Goal: Transaction & Acquisition: Purchase product/service

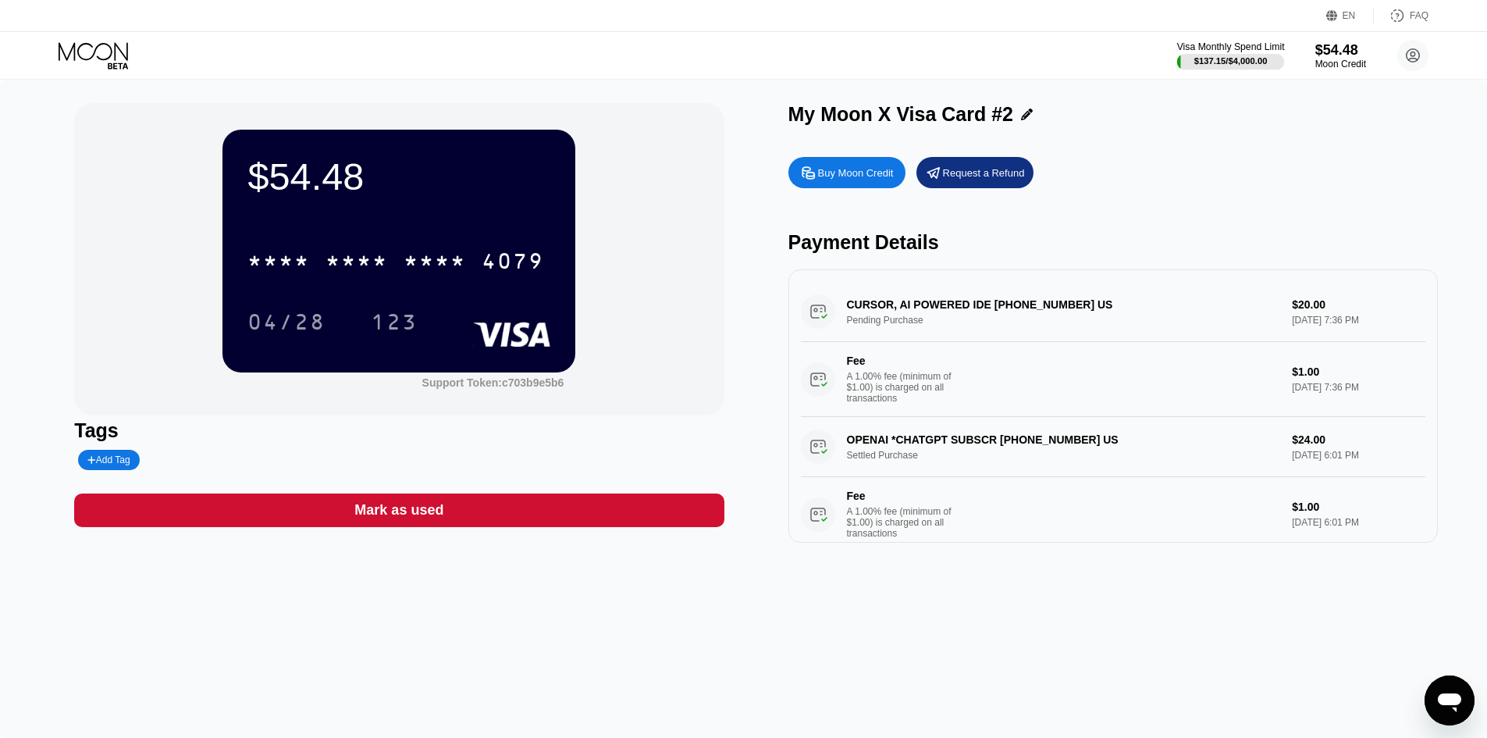
click at [1213, 53] on div "$137.15 / $4,000.00" at bounding box center [1231, 60] width 108 height 17
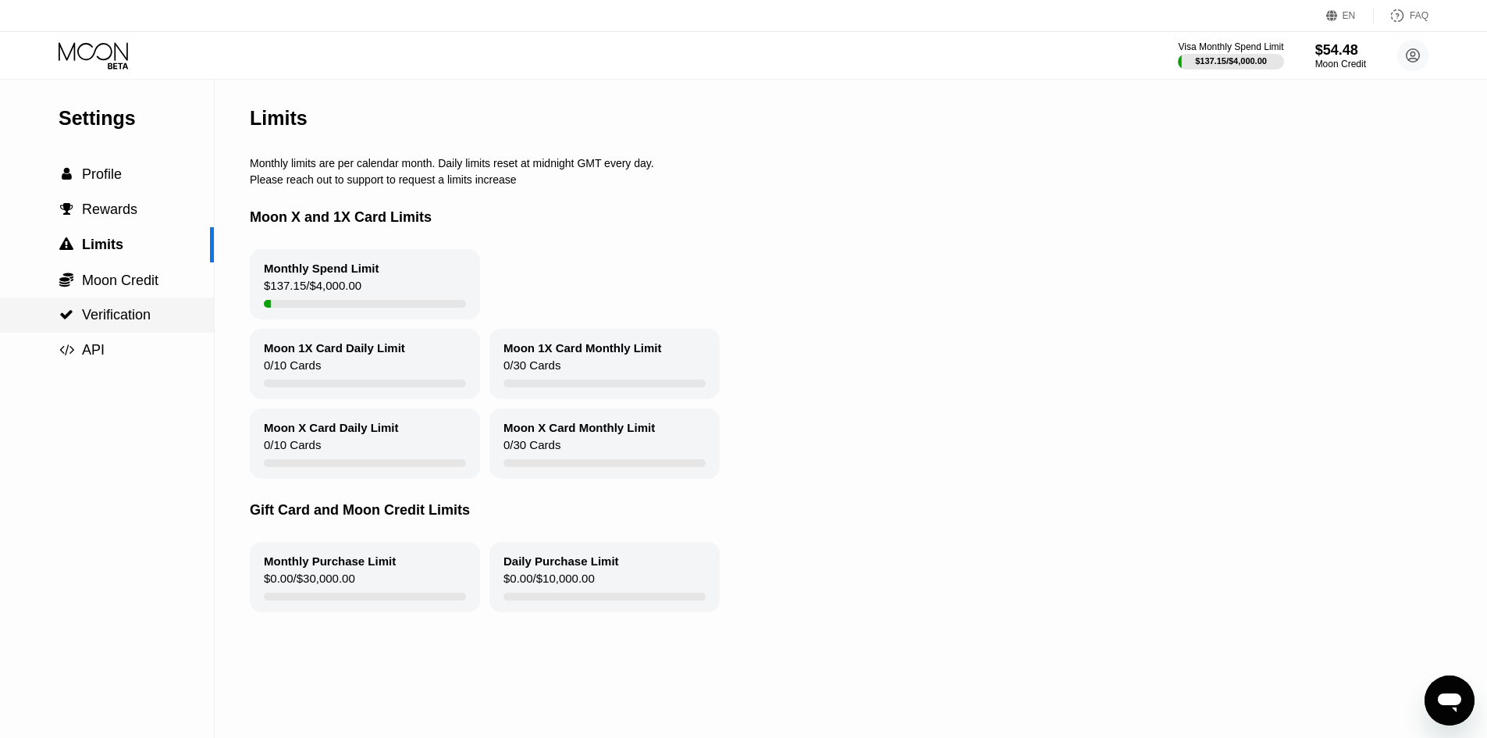
click at [89, 311] on span "Verification" at bounding box center [116, 315] width 69 height 16
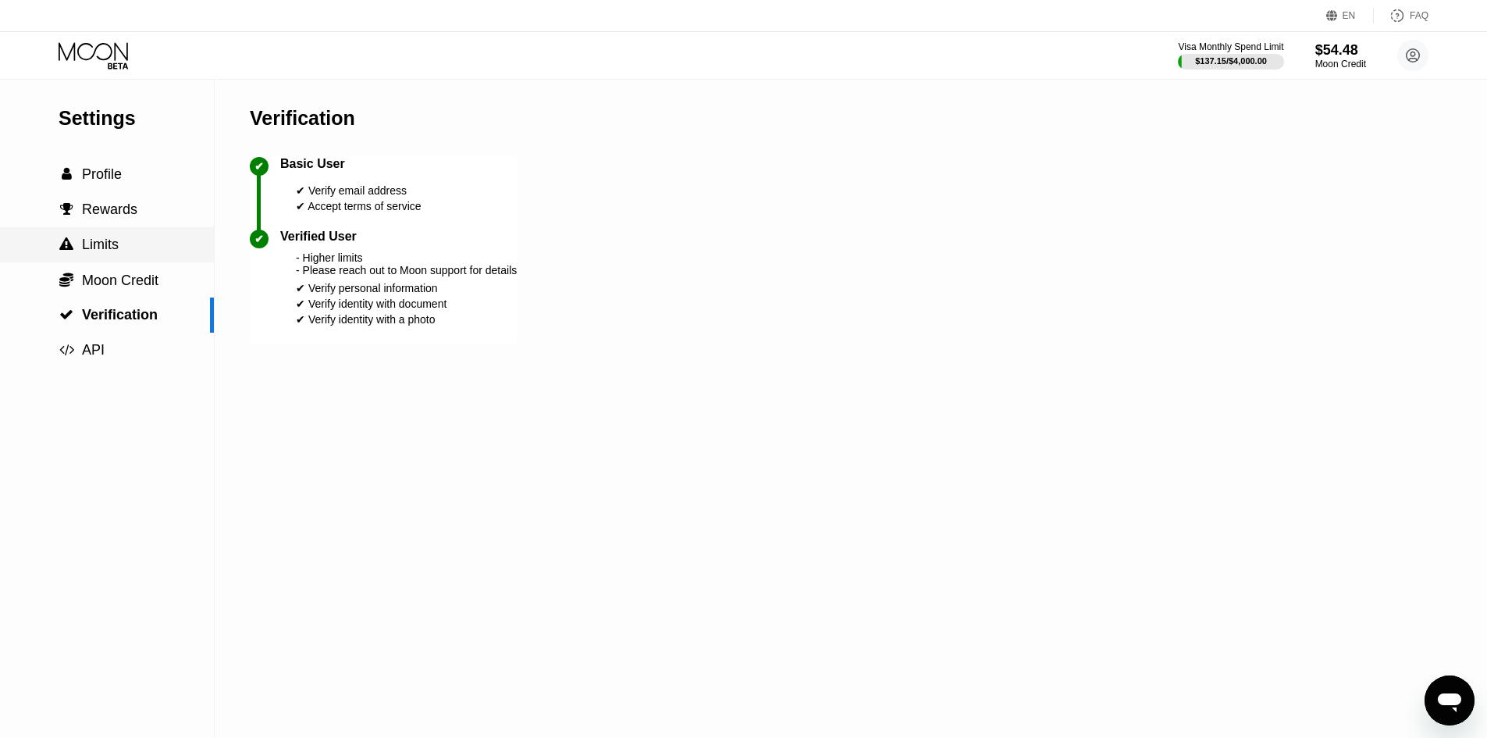
click at [74, 252] on div " Limits" at bounding box center [89, 245] width 60 height 16
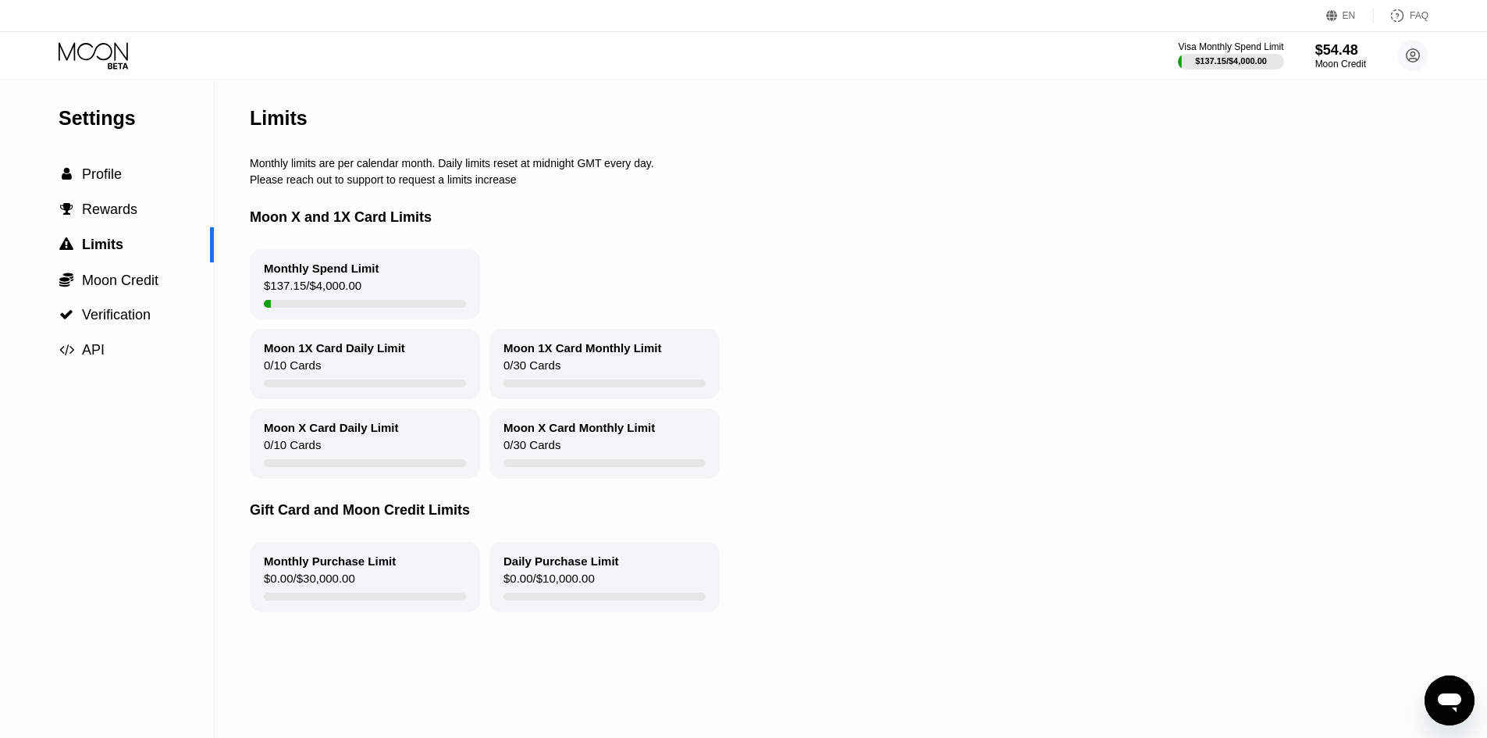
drag, startPoint x: 258, startPoint y: 575, endPoint x: 410, endPoint y: 602, distance: 153.8
click at [410, 602] on div "Monthly Purchase Limit $0.00 / $30,000.00" at bounding box center [365, 577] width 230 height 70
drag, startPoint x: 376, startPoint y: 596, endPoint x: 299, endPoint y: 577, distance: 79.5
click at [299, 577] on div "Monthly Purchase Limit $0.00 / $30,000.00" at bounding box center [365, 577] width 230 height 70
click at [88, 44] on icon at bounding box center [93, 51] width 69 height 18
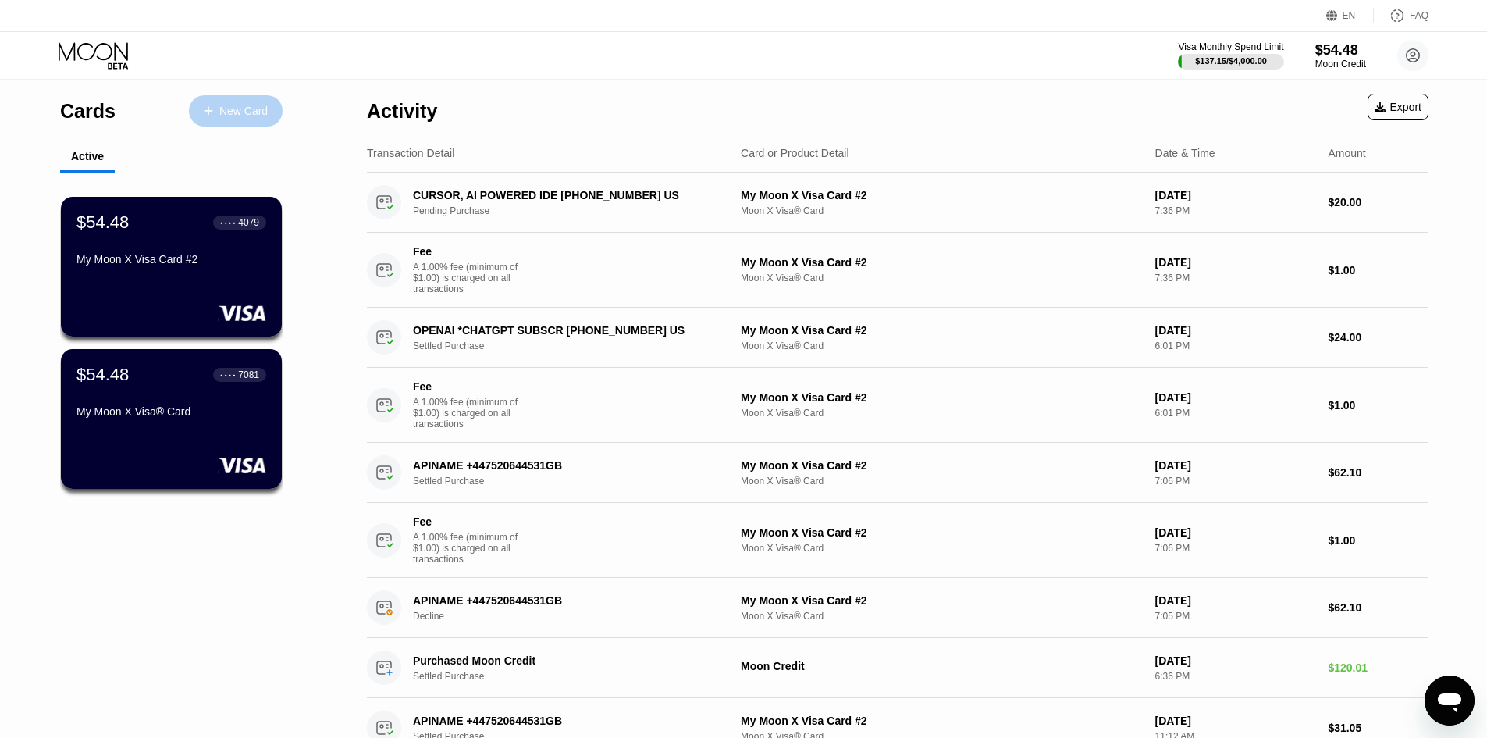
click at [247, 107] on div "New Card" at bounding box center [243, 111] width 48 height 13
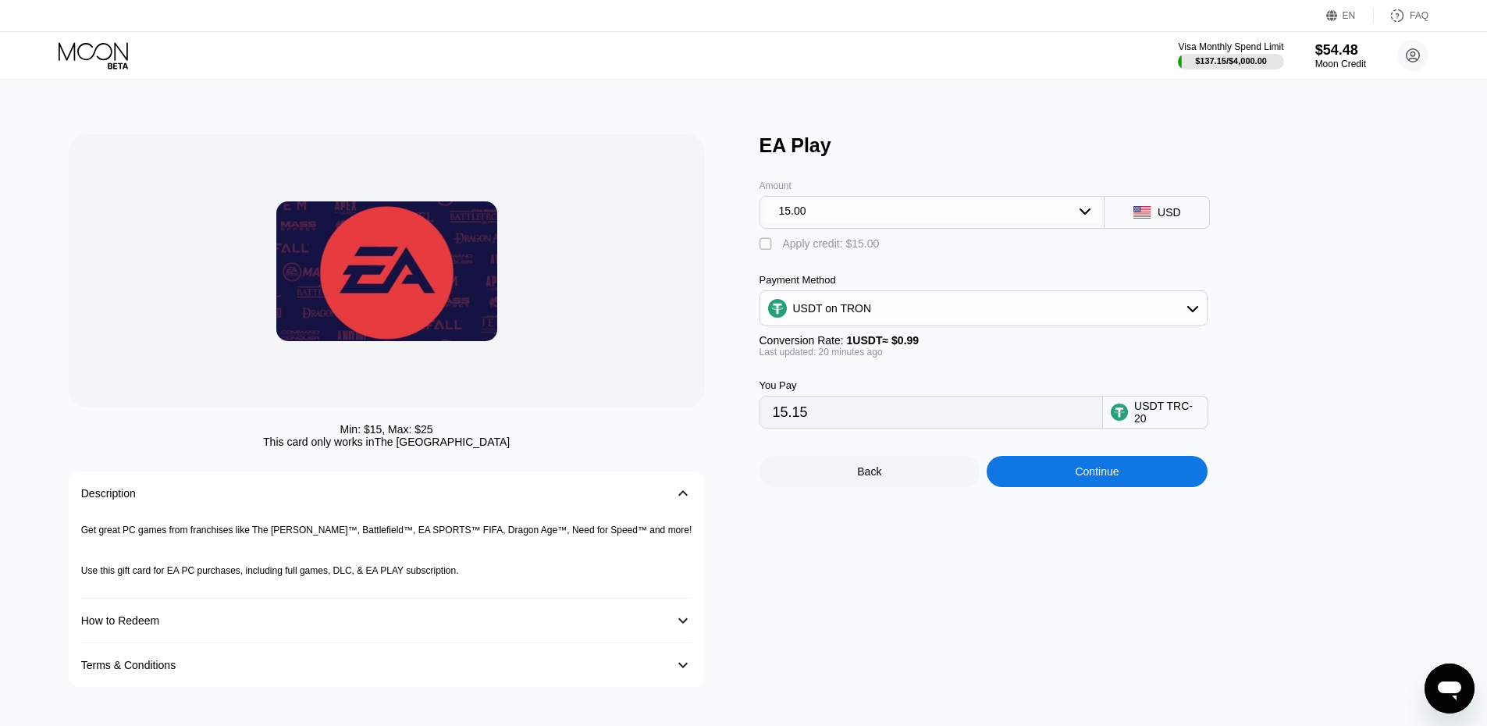
drag, startPoint x: 835, startPoint y: 425, endPoint x: 721, endPoint y: 425, distance: 114.0
click at [721, 425] on div "Min: $ 15 , Max: $ 25 This card only works in The United States Description 󰅀 G…" at bounding box center [744, 410] width 1351 height 553
click at [968, 218] on div "15.00" at bounding box center [932, 210] width 335 height 25
click at [835, 287] on div "25.00" at bounding box center [932, 274] width 336 height 25
click at [856, 222] on div "25.00" at bounding box center [932, 210] width 335 height 25
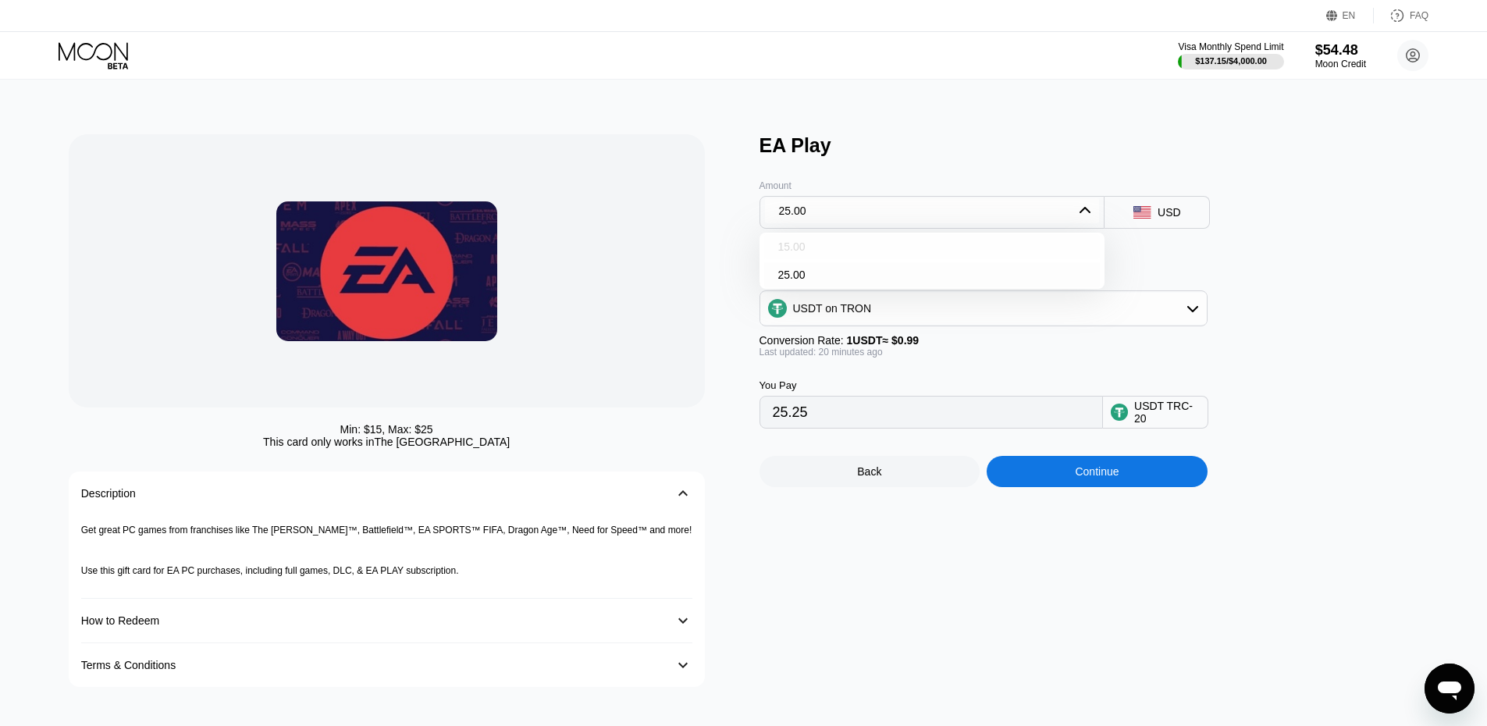
drag, startPoint x: 834, startPoint y: 262, endPoint x: 790, endPoint y: 273, distance: 45.1
click at [833, 259] on div "15.00" at bounding box center [932, 246] width 336 height 25
type input "15.15"
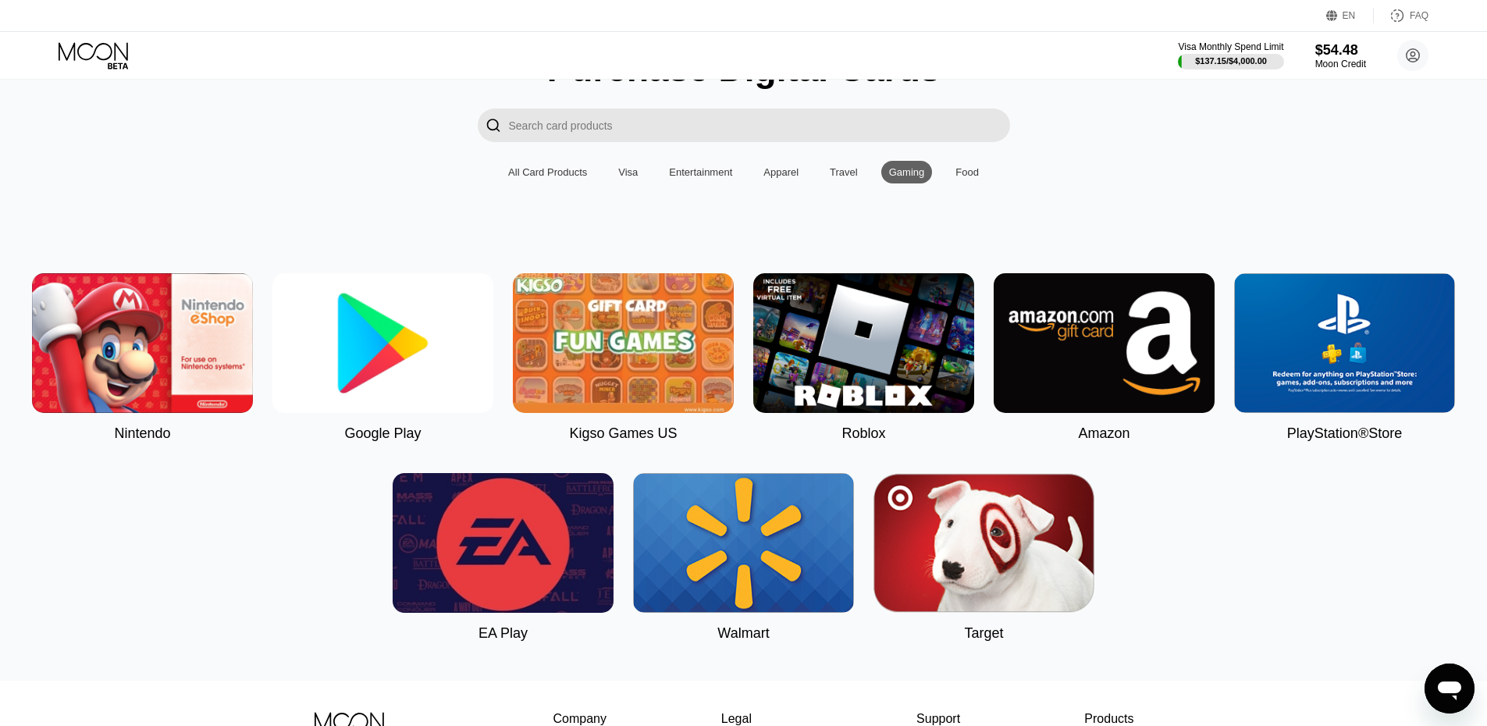
scroll to position [59, 0]
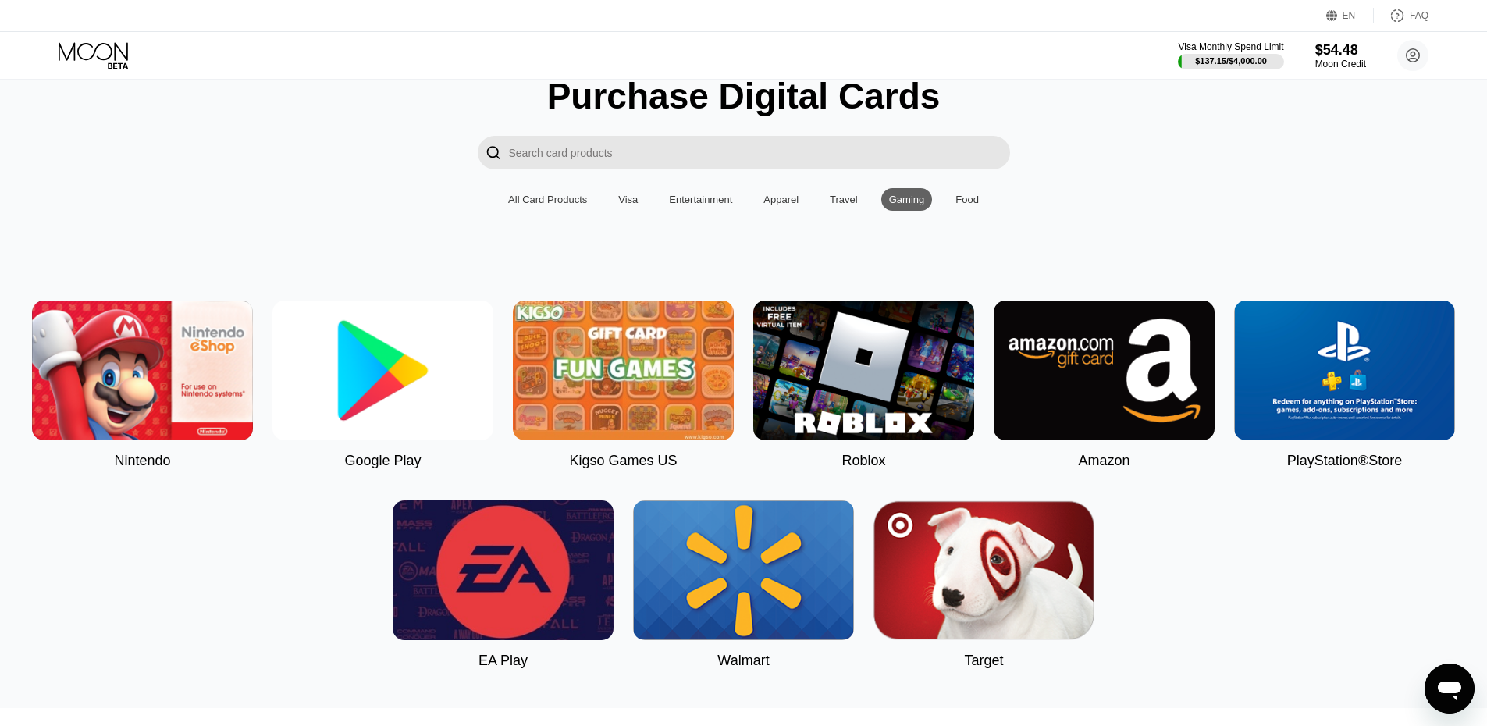
click at [966, 205] on div "Food" at bounding box center [967, 200] width 23 height 12
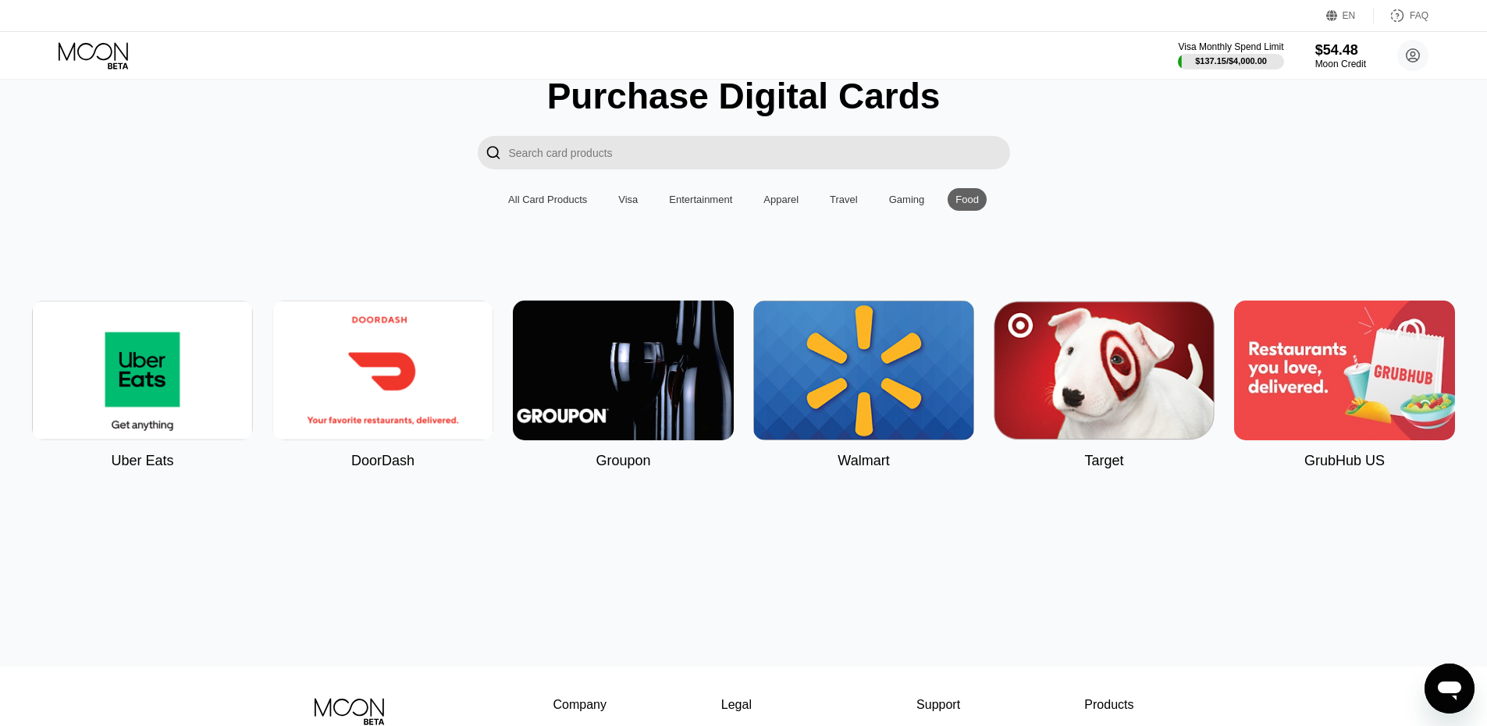
click at [855, 205] on div "Travel" at bounding box center [844, 200] width 28 height 12
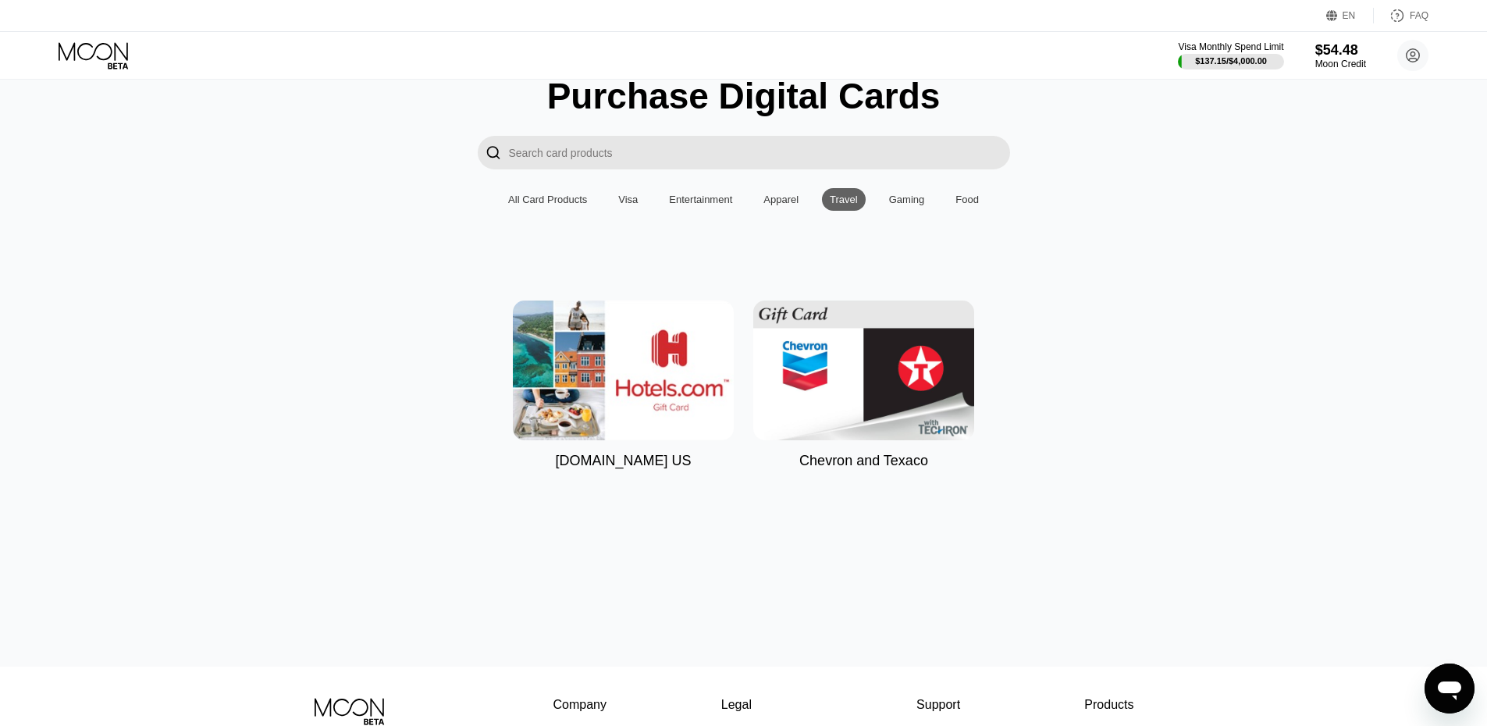
click at [778, 204] on div "Apparel" at bounding box center [781, 200] width 35 height 12
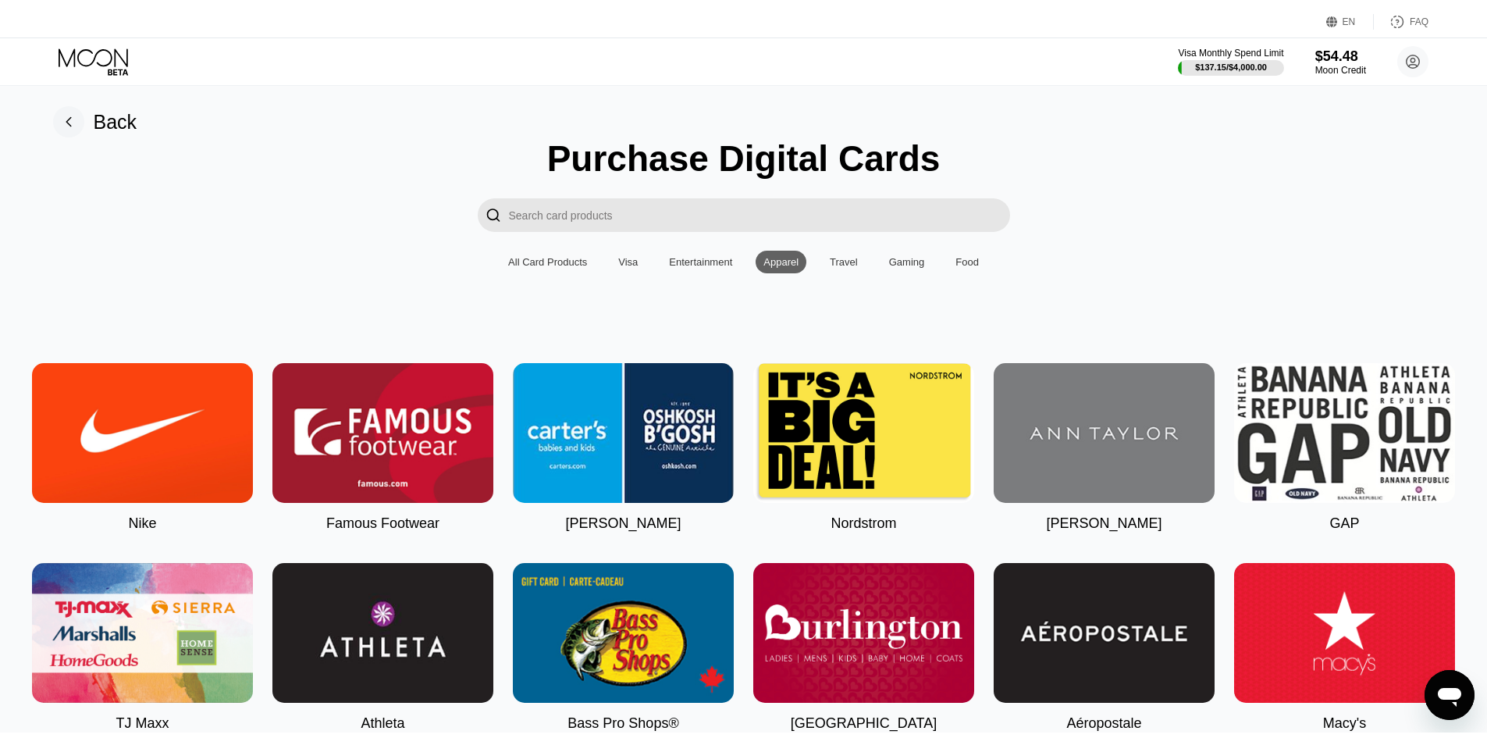
scroll to position [0, 0]
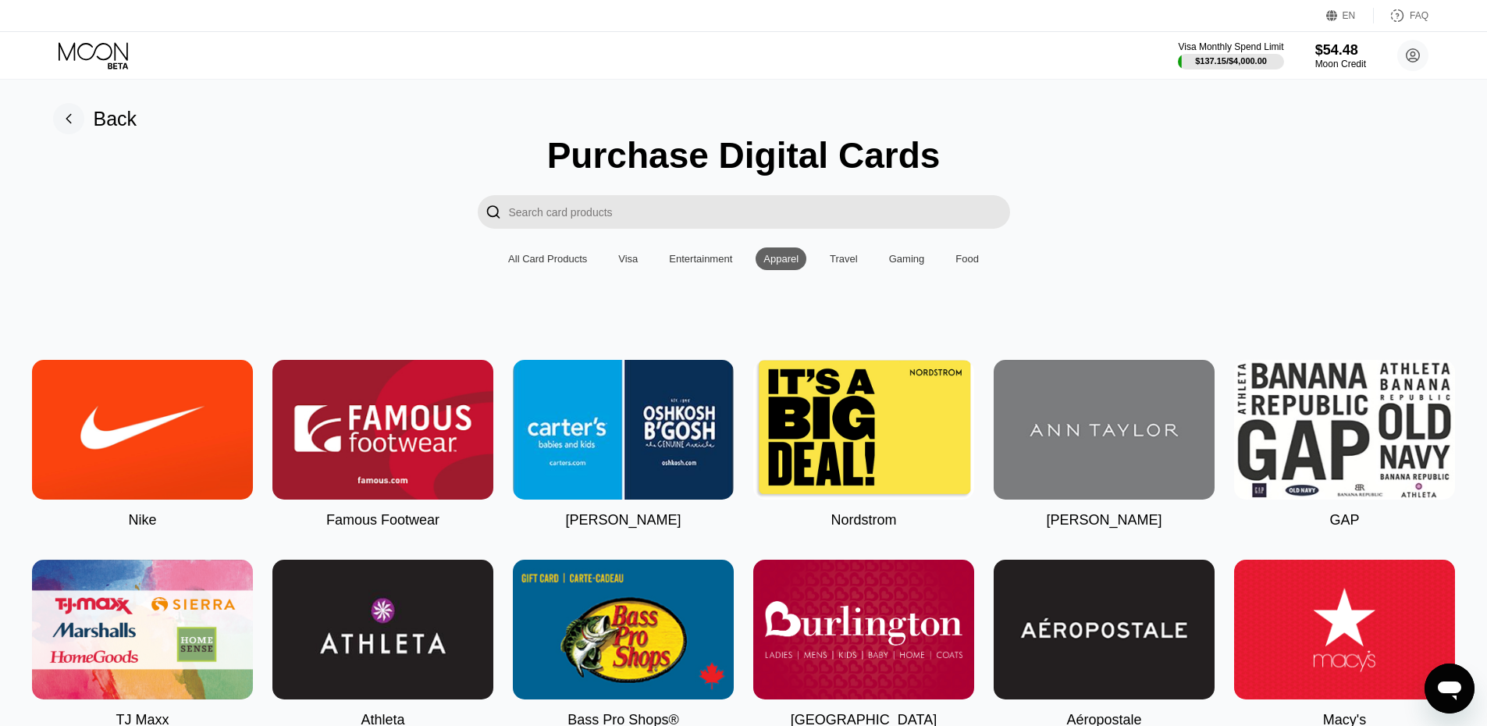
click at [696, 265] on div "Entertainment" at bounding box center [700, 259] width 63 height 12
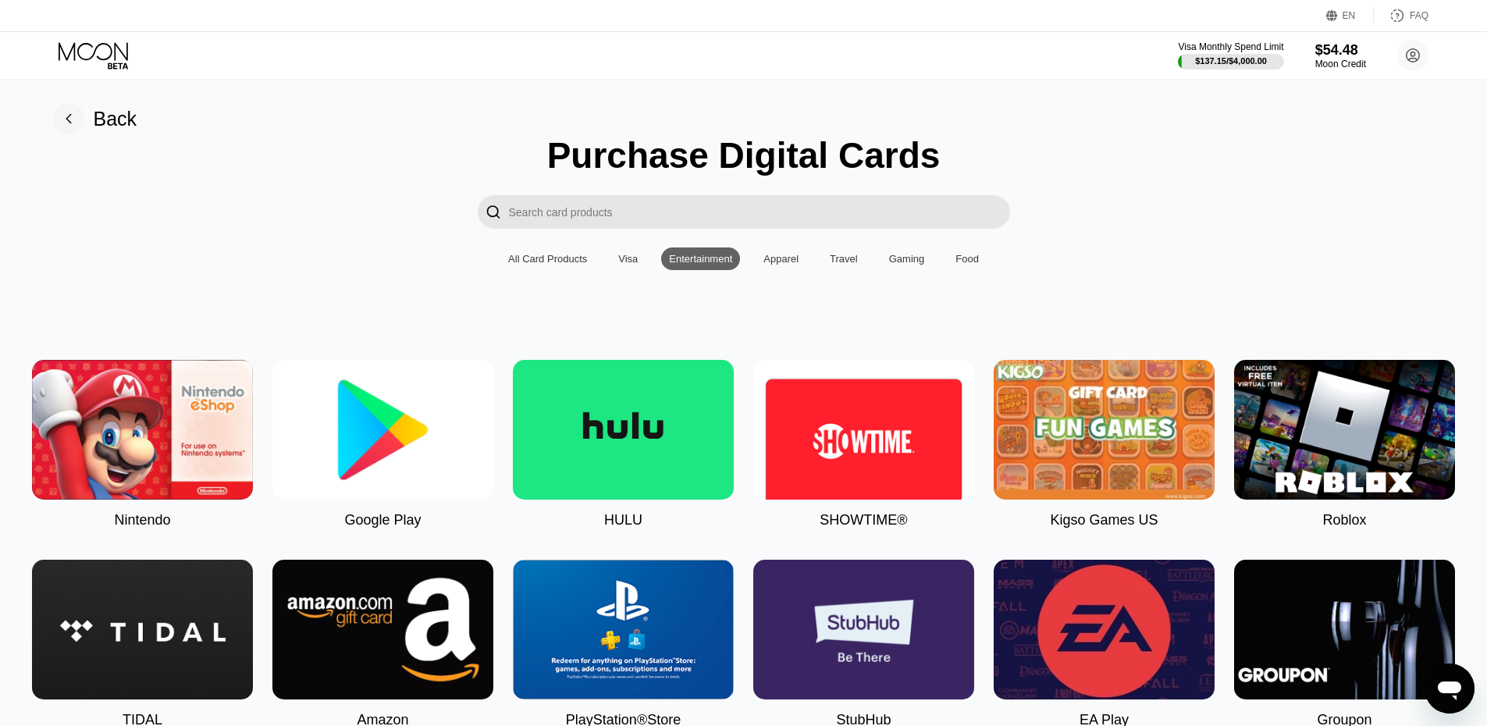
click at [638, 264] on div "Visa" at bounding box center [628, 259] width 20 height 12
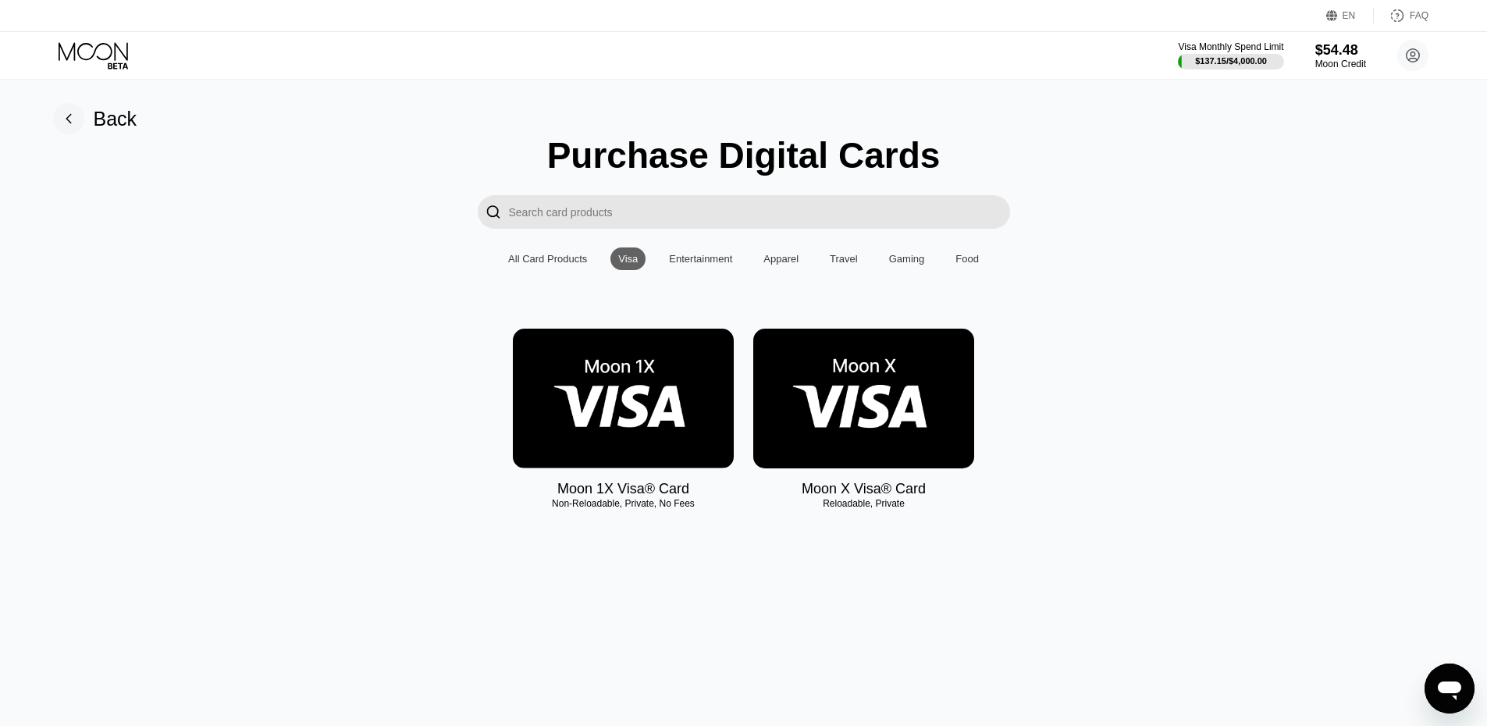
click at [539, 265] on div "All Card Products" at bounding box center [547, 259] width 79 height 12
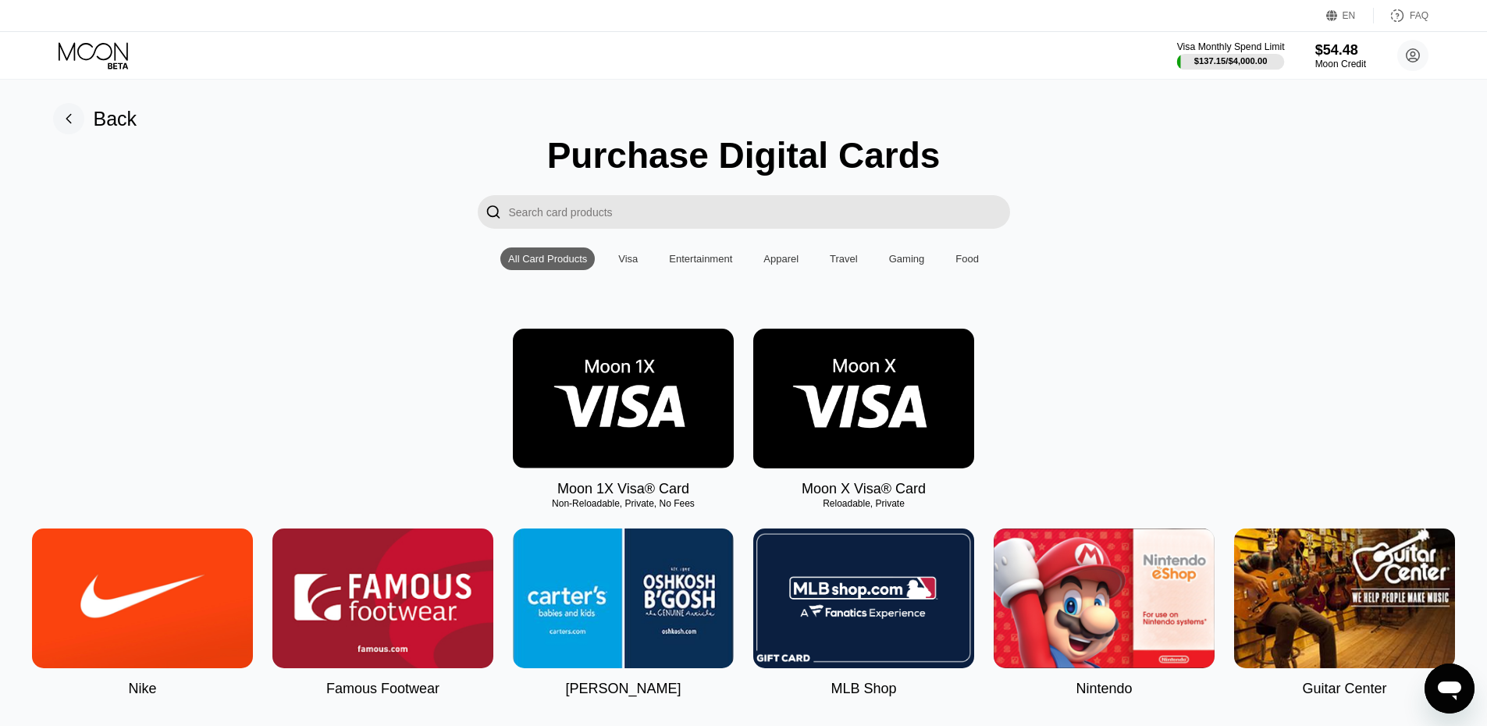
click at [1229, 62] on div "$137.15 / $4,000.00" at bounding box center [1230, 60] width 73 height 9
